Goal: Find specific page/section: Find specific page/section

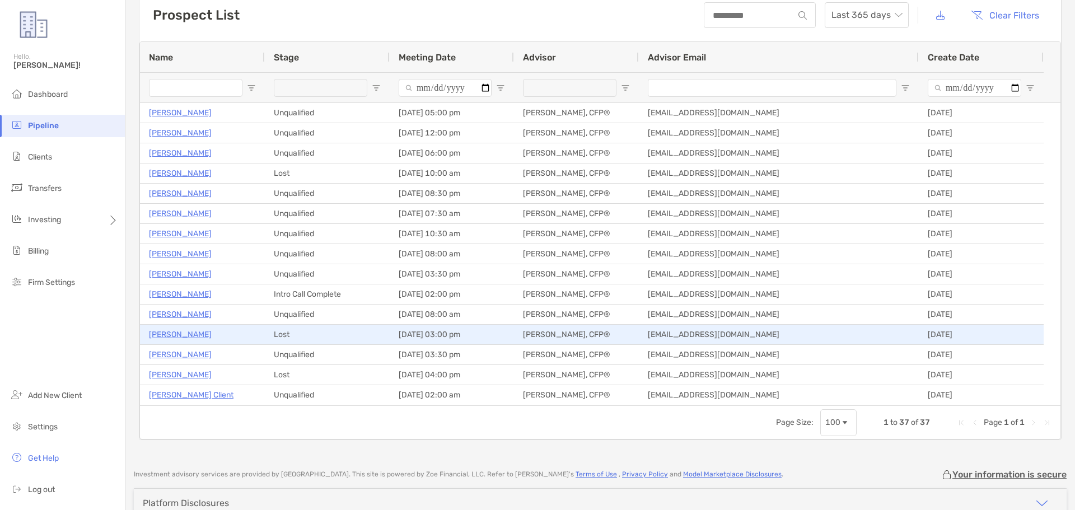
scroll to position [112, 0]
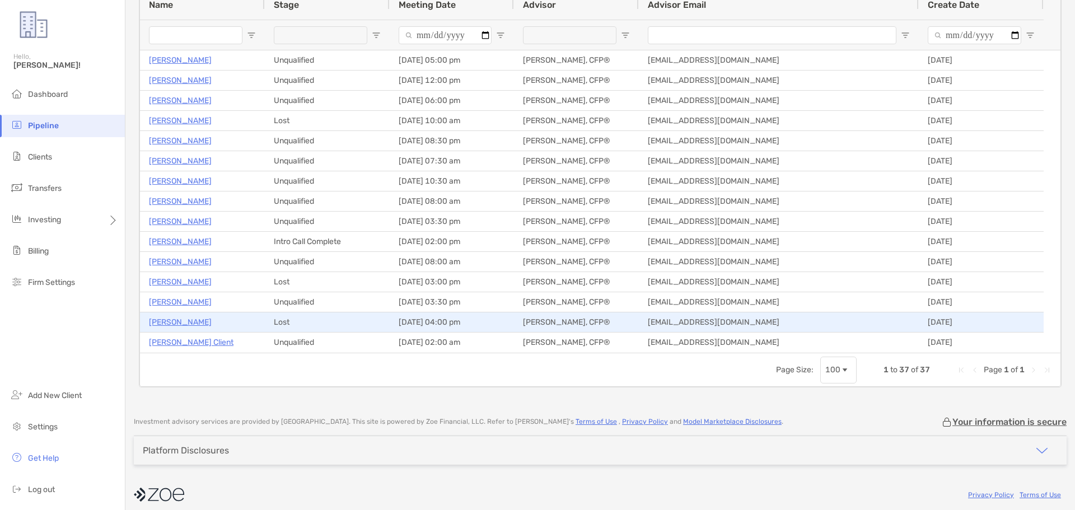
click at [188, 323] on p "[PERSON_NAME]" at bounding box center [180, 322] width 63 height 14
